Goal: Transaction & Acquisition: Subscribe to service/newsletter

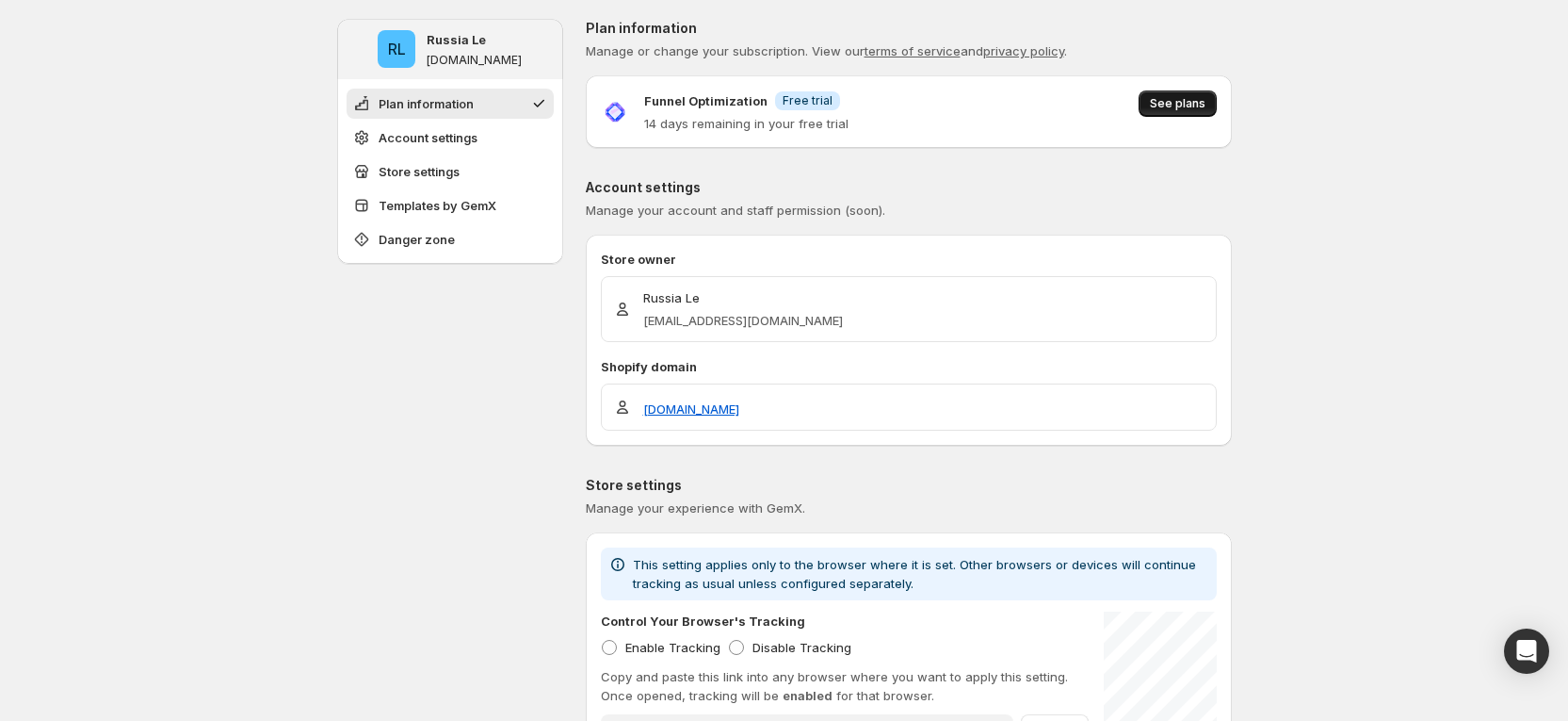
click at [1189, 102] on span "See plans" at bounding box center [1178, 104] width 56 height 15
